Goal: Task Accomplishment & Management: Complete application form

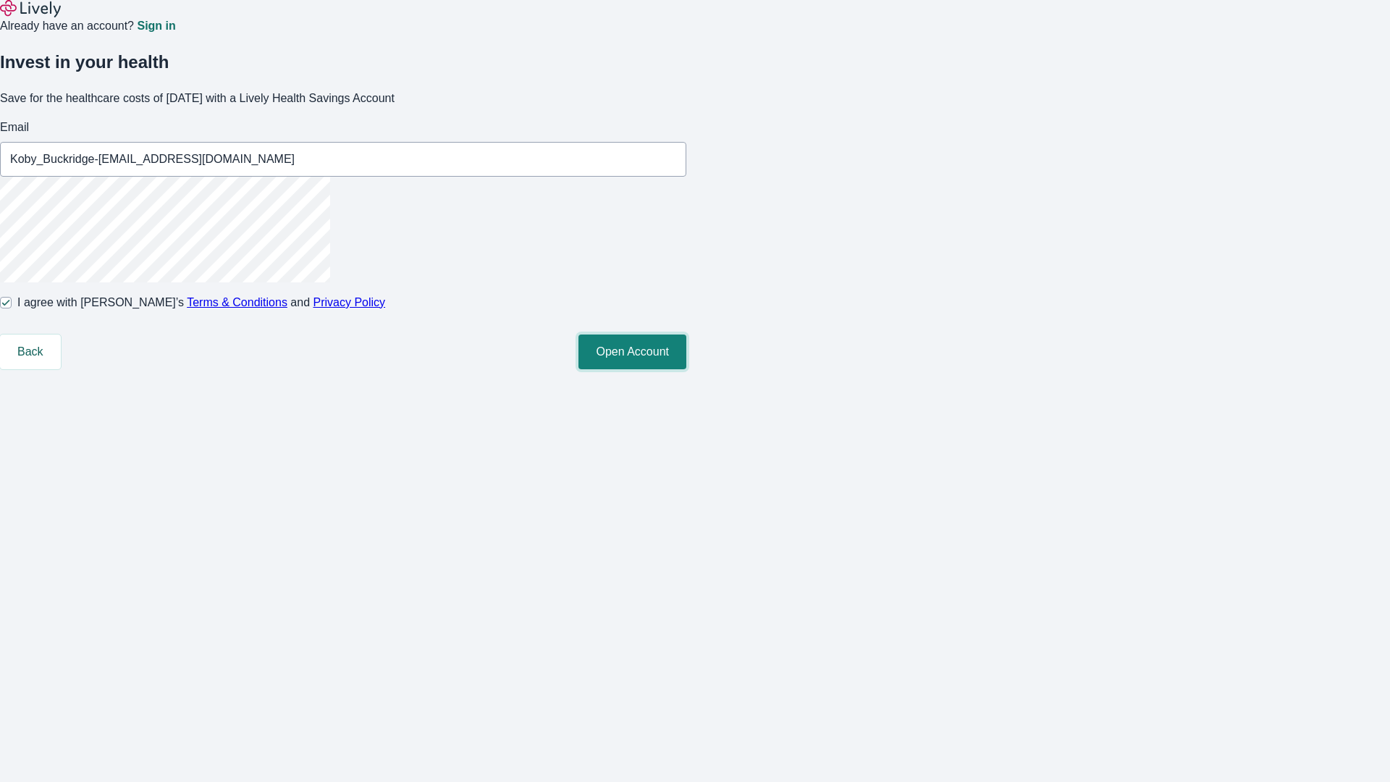
click at [686, 369] on button "Open Account" at bounding box center [632, 351] width 108 height 35
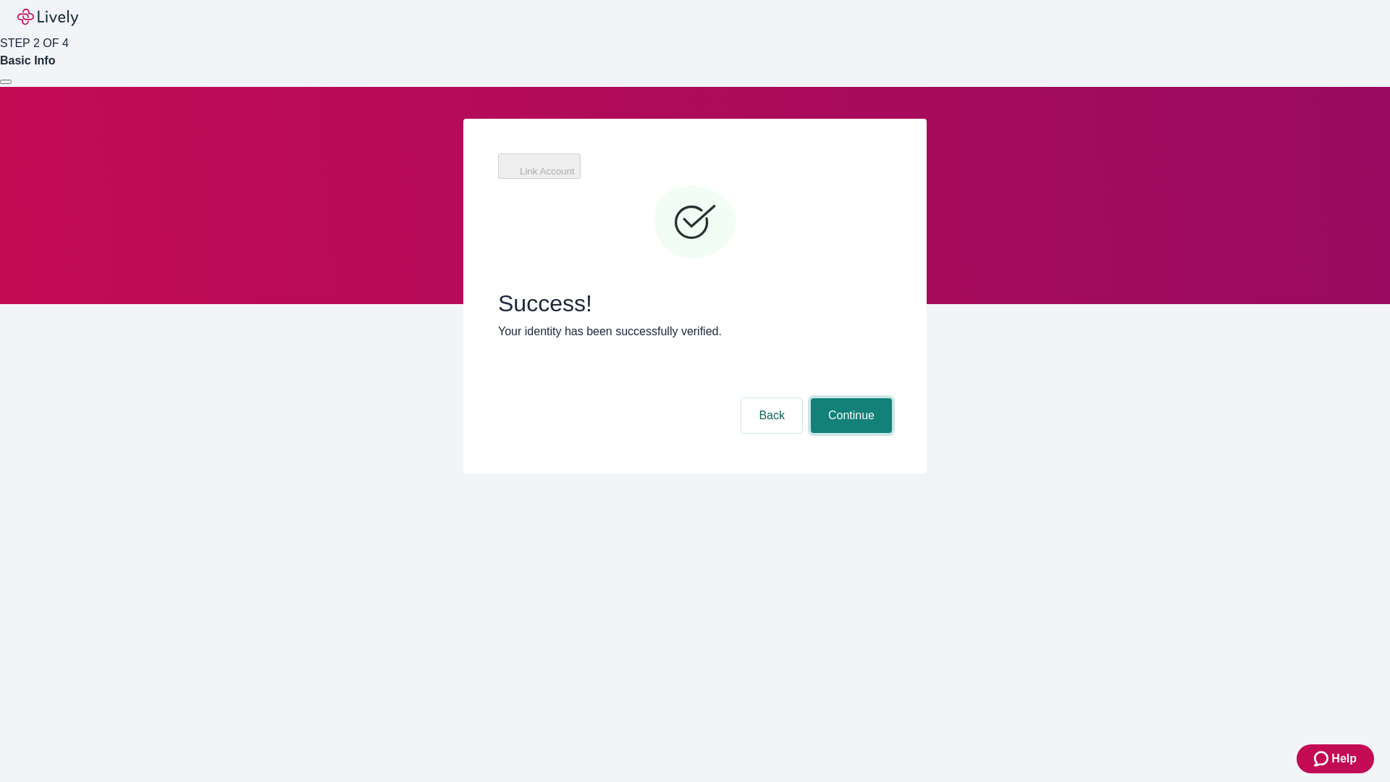
click at [849, 398] on button "Continue" at bounding box center [851, 415] width 81 height 35
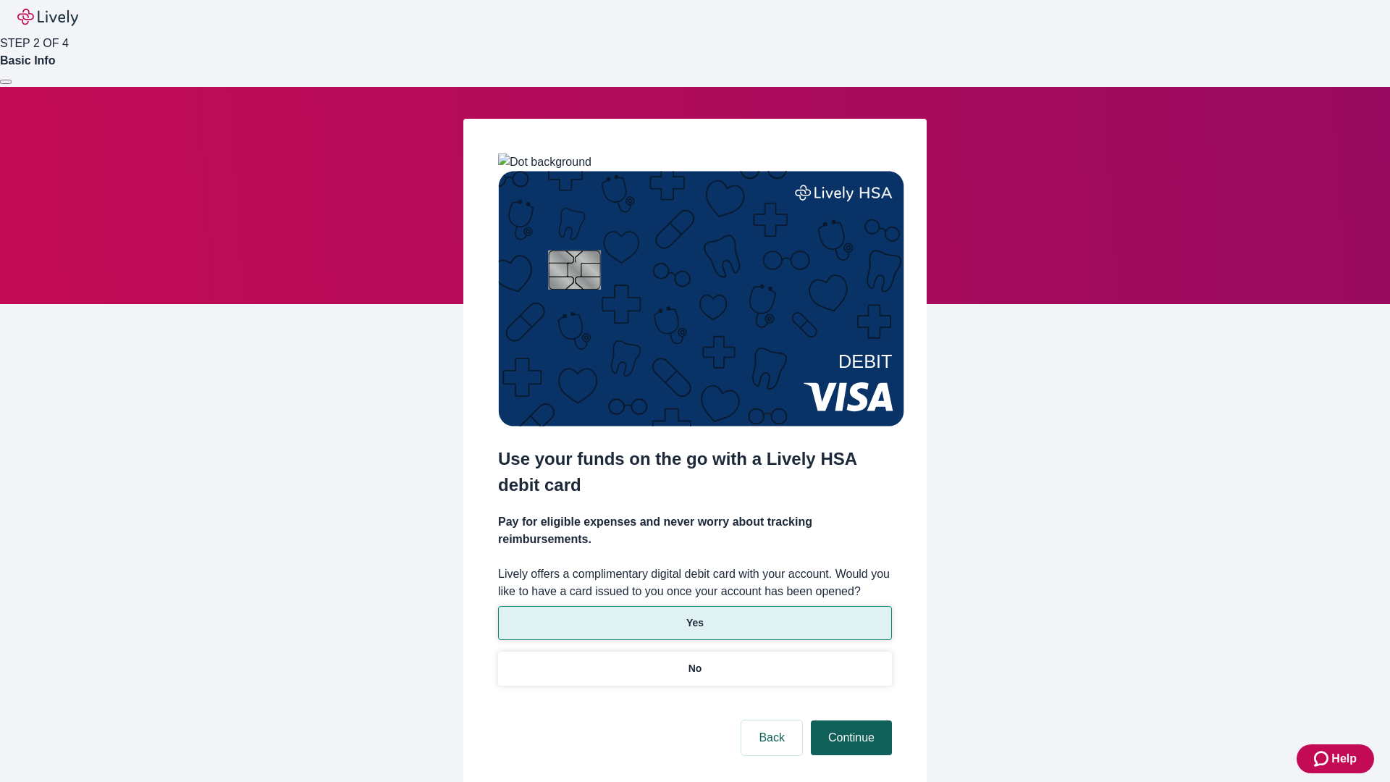
click at [694, 661] on p "No" at bounding box center [695, 668] width 14 height 15
click at [849, 720] on button "Continue" at bounding box center [851, 737] width 81 height 35
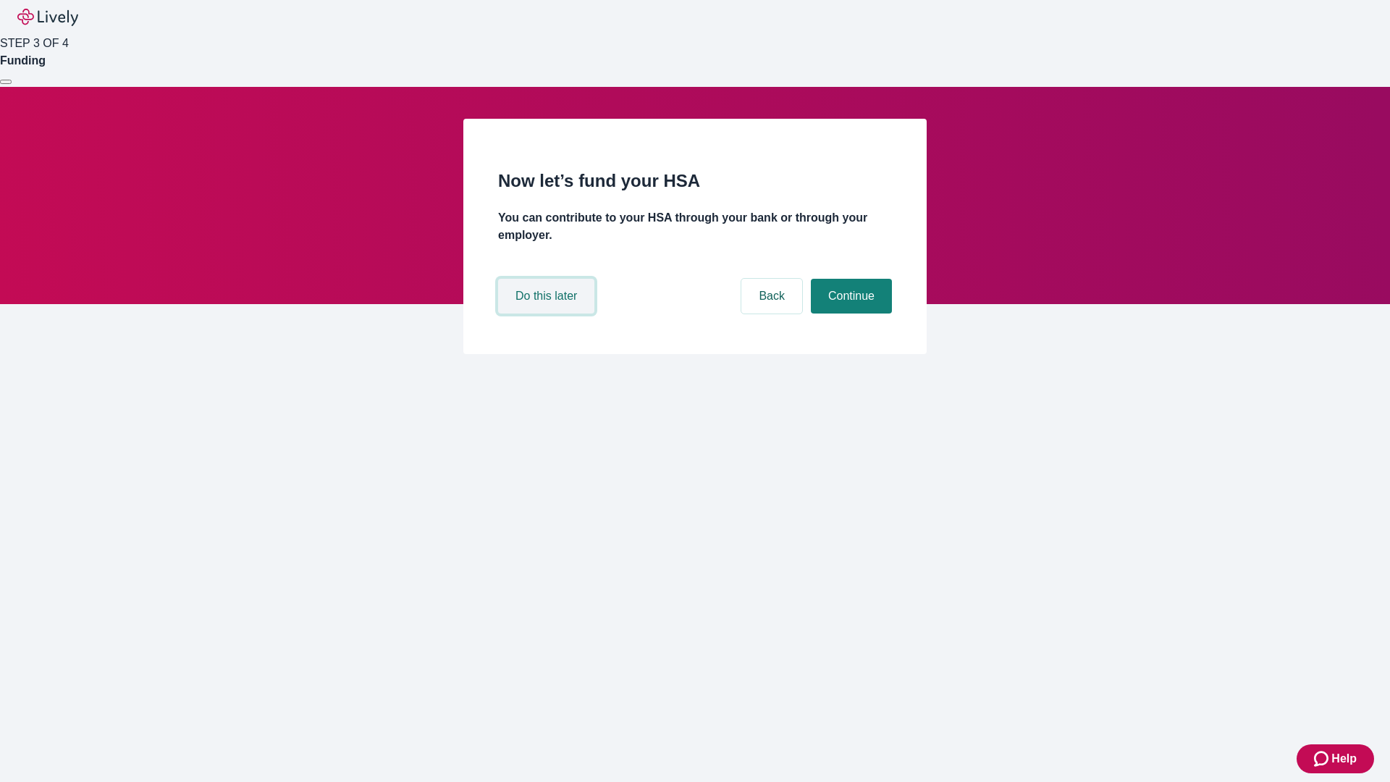
click at [548, 313] on button "Do this later" at bounding box center [546, 296] width 96 height 35
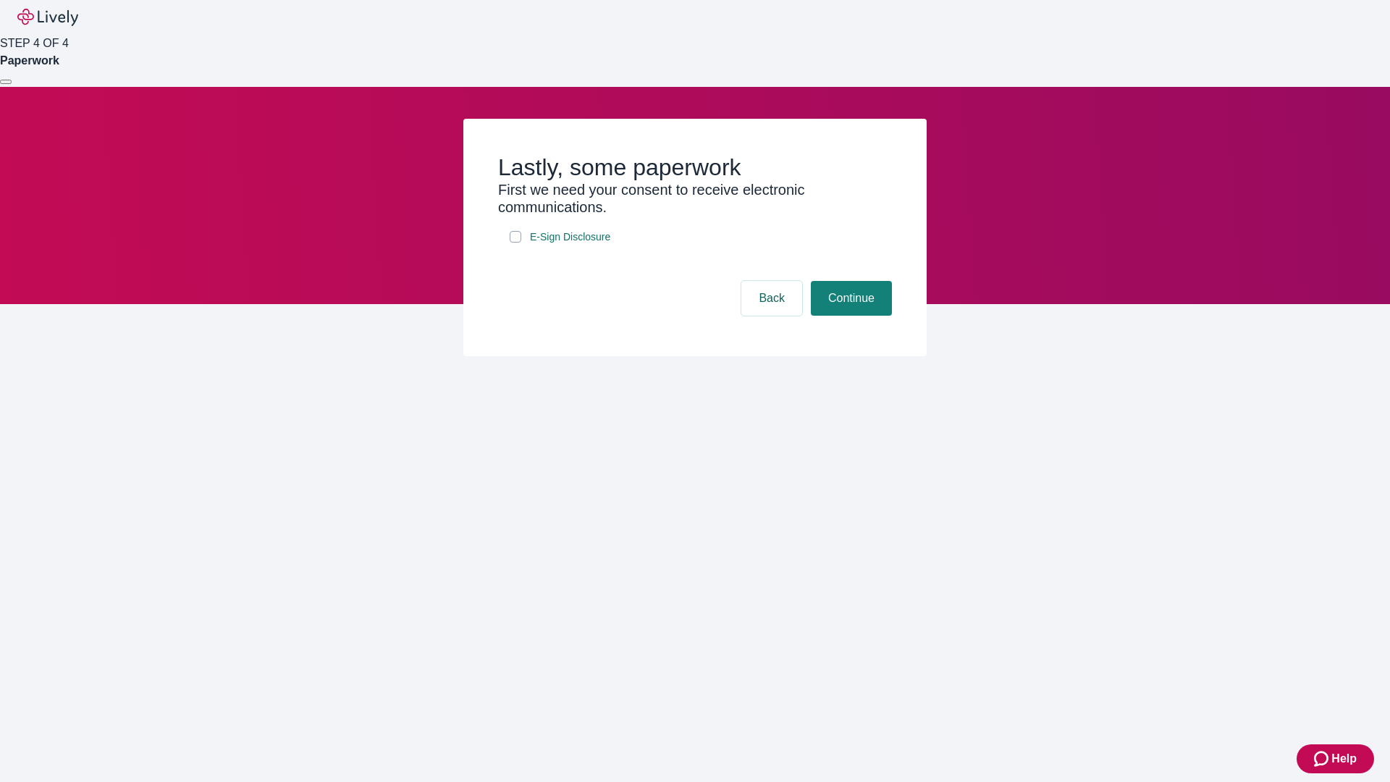
click at [515, 242] on input "E-Sign Disclosure" at bounding box center [516, 237] width 12 height 12
checkbox input "true"
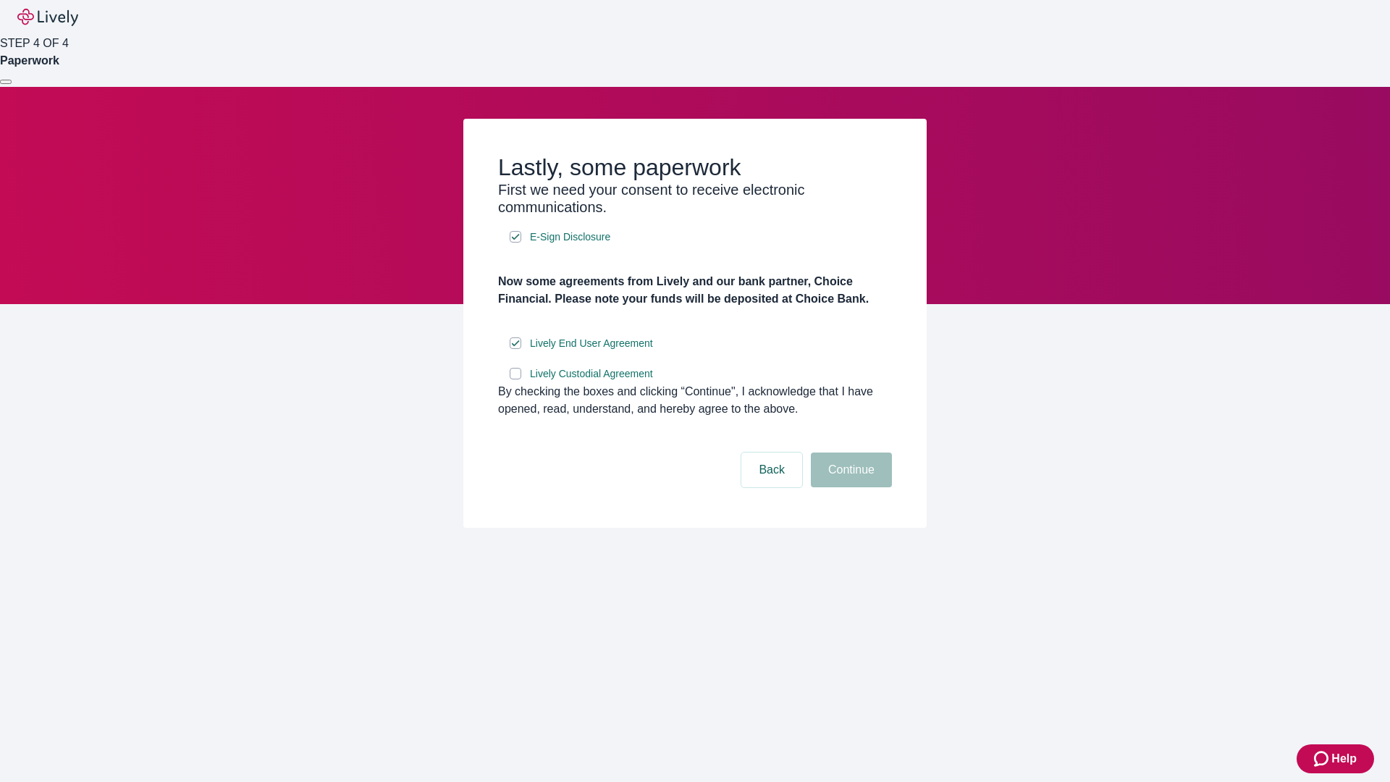
click at [515, 379] on input "Lively Custodial Agreement" at bounding box center [516, 374] width 12 height 12
checkbox input "true"
click at [849, 487] on button "Continue" at bounding box center [851, 469] width 81 height 35
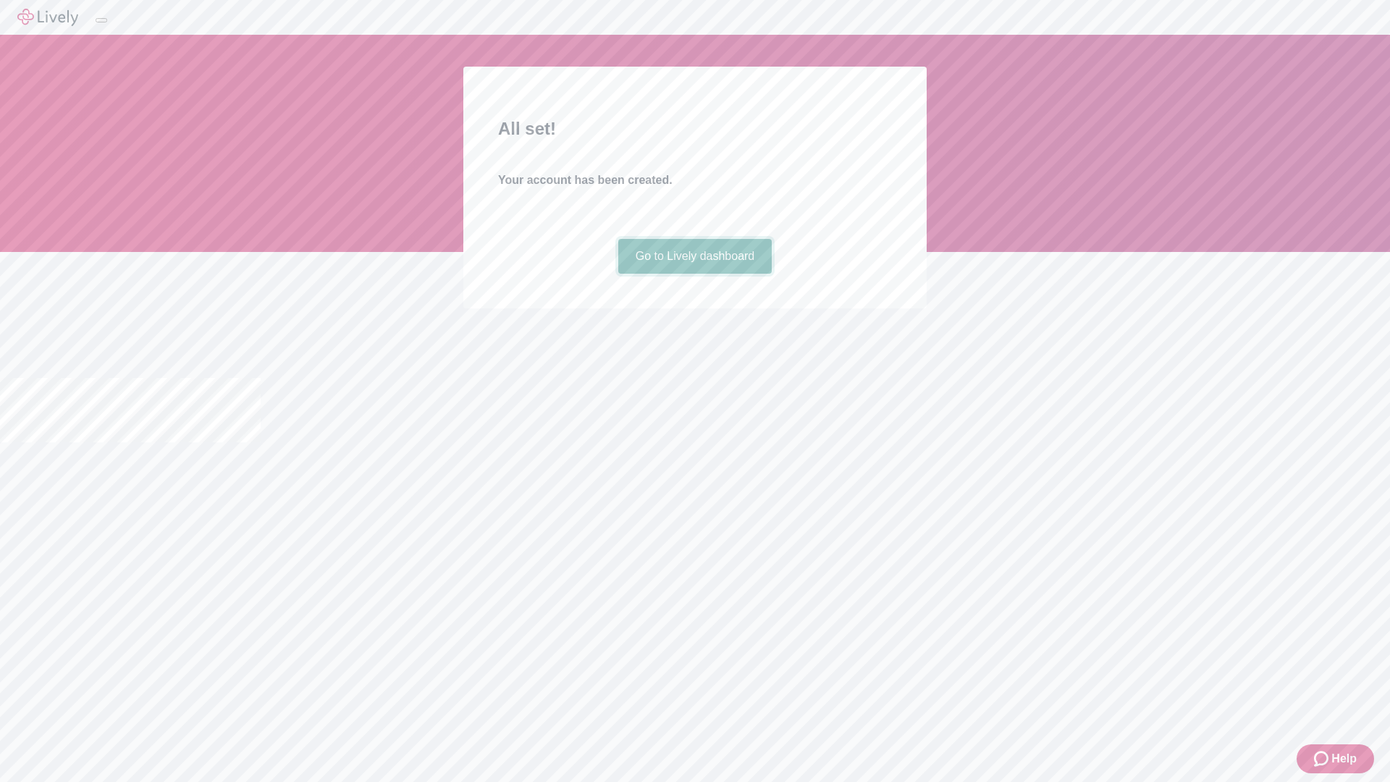
click at [694, 274] on link "Go to Lively dashboard" at bounding box center [695, 256] width 154 height 35
